Goal: Complete application form

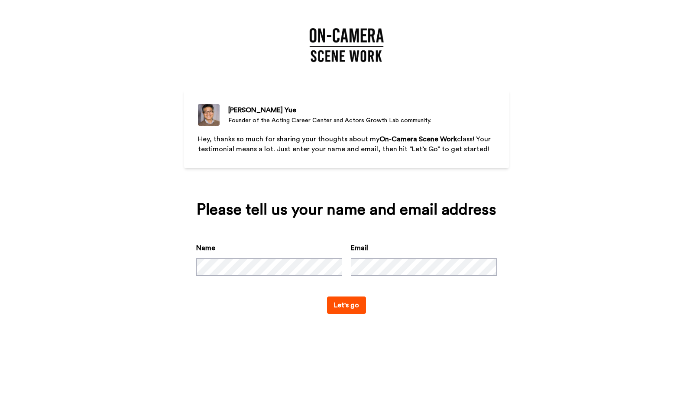
click at [357, 309] on button "Let's go" at bounding box center [346, 304] width 39 height 17
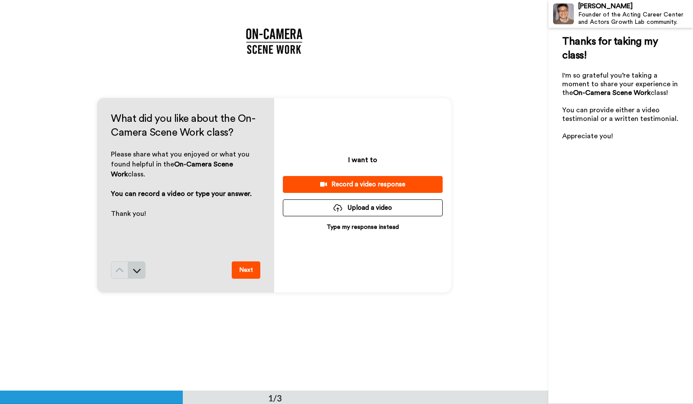
click at [136, 267] on icon at bounding box center [137, 270] width 9 height 9
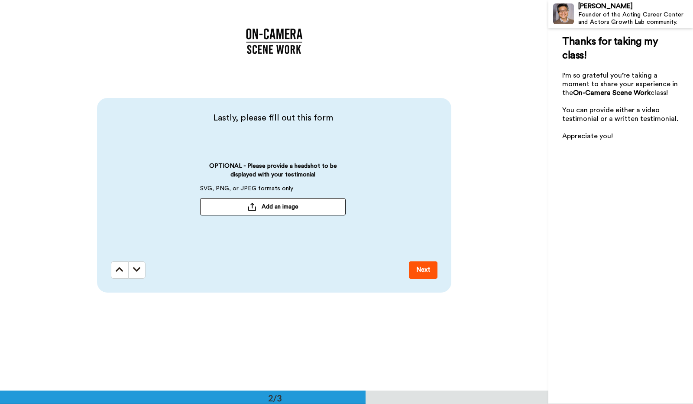
scroll to position [391, 0]
click at [118, 270] on icon at bounding box center [120, 269] width 8 height 9
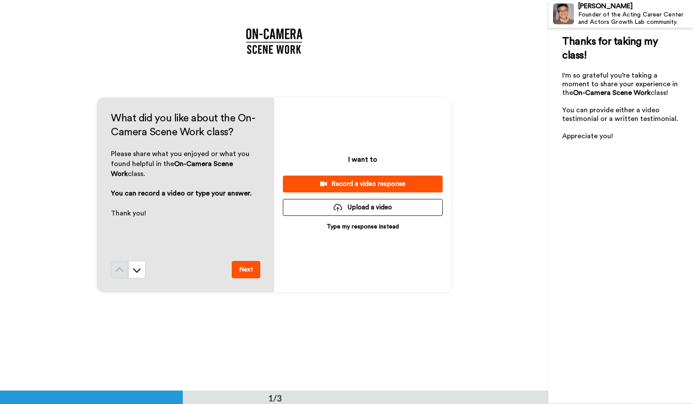
scroll to position [0, 0]
click at [377, 227] on p "Type my response instead" at bounding box center [363, 227] width 72 height 9
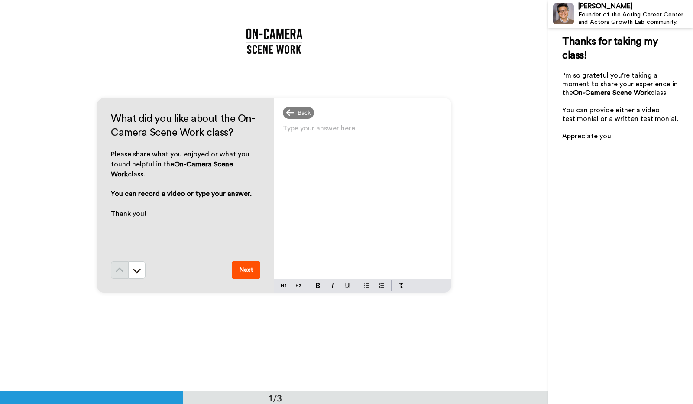
click at [326, 153] on div "Type your answer here ﻿" at bounding box center [362, 200] width 177 height 156
click at [360, 145] on span "The on-camera scene work class at the [PERSON_NAME] Summit 2025 was phenomonal." at bounding box center [361, 137] width 156 height 19
click at [386, 144] on p "The on-camera scene work class at the [PERSON_NAME] Summit 2025 was phenomenal." at bounding box center [363, 138] width 160 height 24
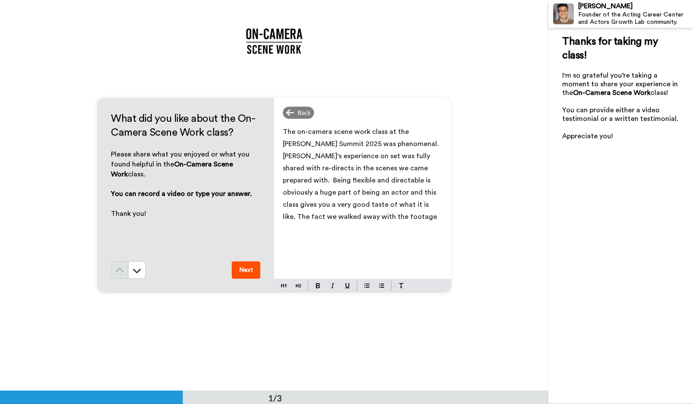
click at [429, 203] on span "The on-camera scene work class at the [PERSON_NAME] Summit 2025 was phenomenal.…" at bounding box center [362, 174] width 158 height 92
click at [399, 219] on p "The on-camera scene work class at the [PERSON_NAME] Summit 2025 was phenomenal.…" at bounding box center [363, 174] width 160 height 97
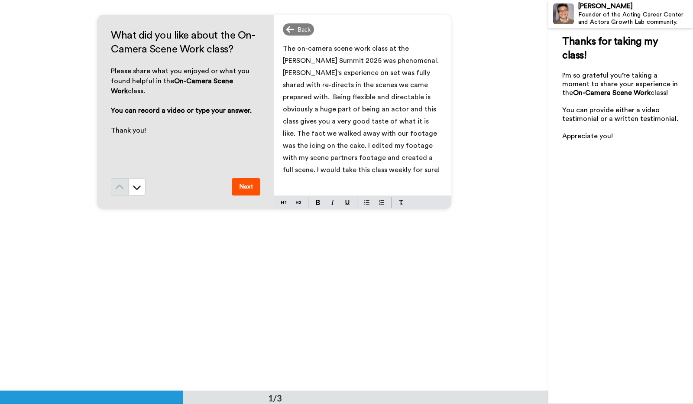
scroll to position [94, 0]
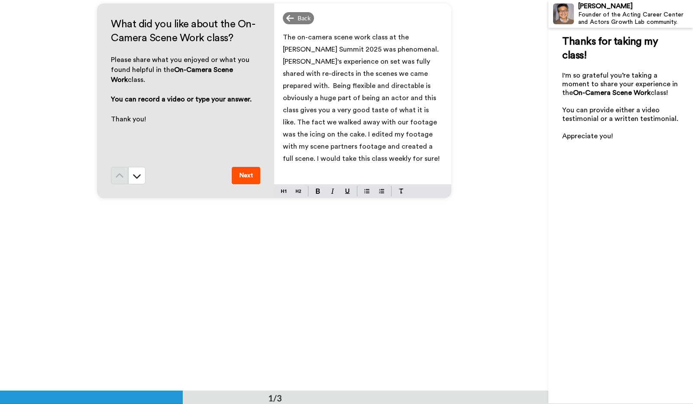
click at [403, 61] on span "The on-camera scene work class at the [PERSON_NAME] Summit 2025 was phenomenal.…" at bounding box center [362, 98] width 158 height 128
click at [333, 153] on p "The on-camera scene work class at the [PERSON_NAME] Summit 2025 was phenomenal.…" at bounding box center [363, 104] width 160 height 146
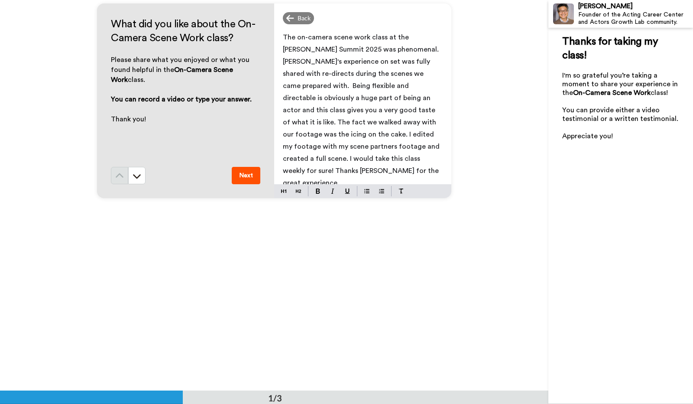
click at [248, 175] on button "Next" at bounding box center [246, 175] width 29 height 17
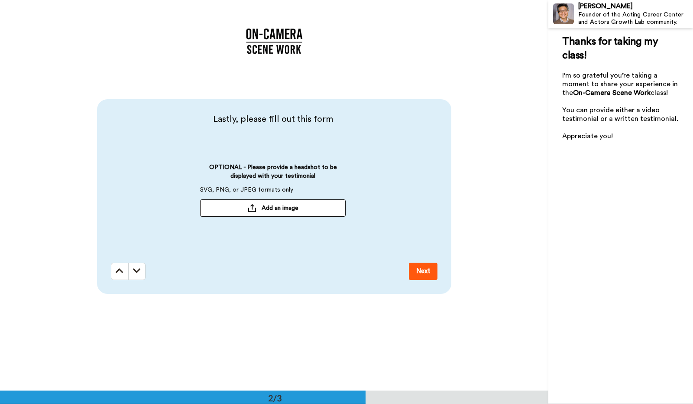
scroll to position [391, 0]
click at [260, 201] on button "Add an image" at bounding box center [273, 206] width 146 height 17
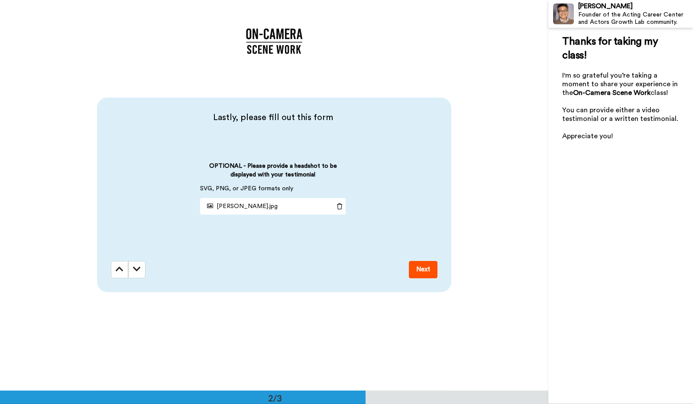
click at [419, 268] on button "Next" at bounding box center [423, 269] width 29 height 17
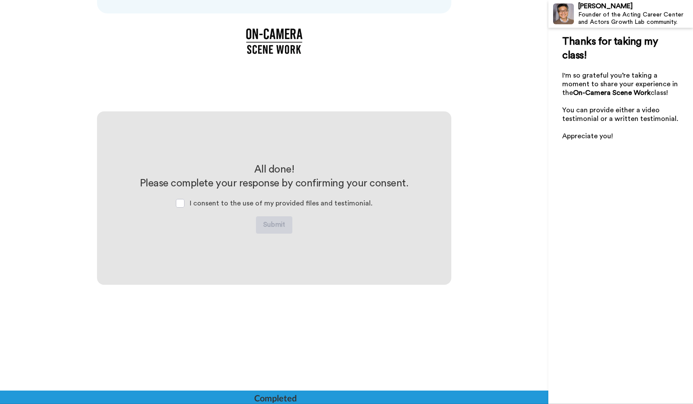
scroll to position [672, 0]
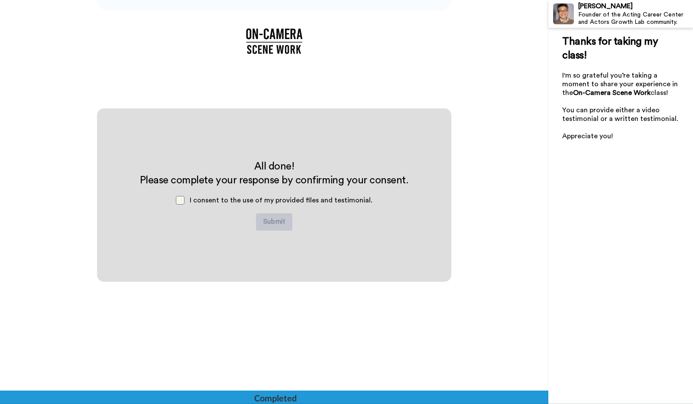
click at [183, 198] on span at bounding box center [180, 200] width 9 height 9
click at [265, 218] on button "Submit" at bounding box center [274, 221] width 36 height 17
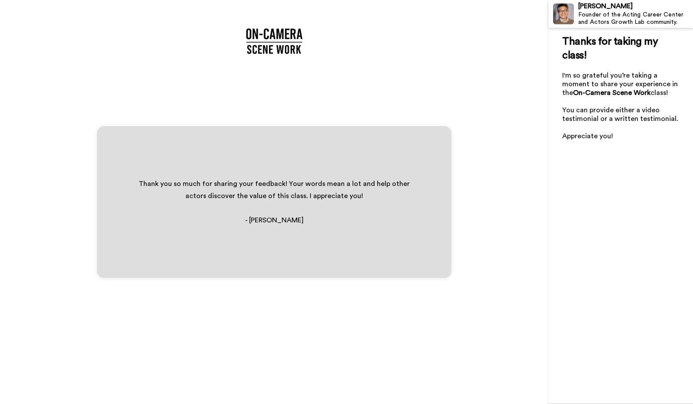
click at [572, 11] on img at bounding box center [563, 13] width 21 height 21
